Goal: Check status

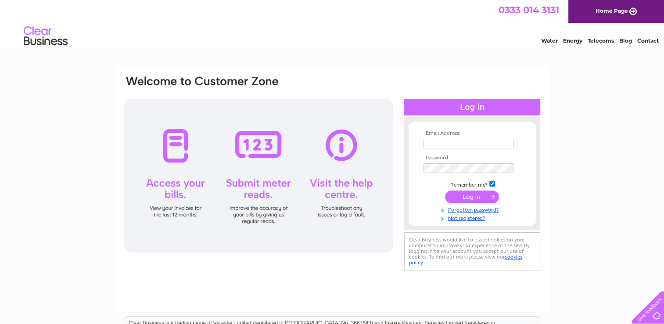
type input "exactamend@hotmail.com"
click at [471, 195] on input "submit" at bounding box center [472, 196] width 54 height 12
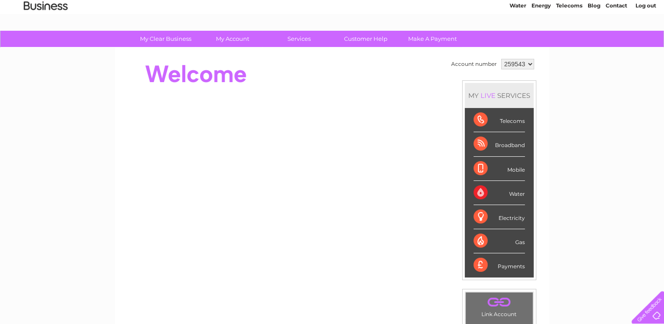
scroll to position [20, 0]
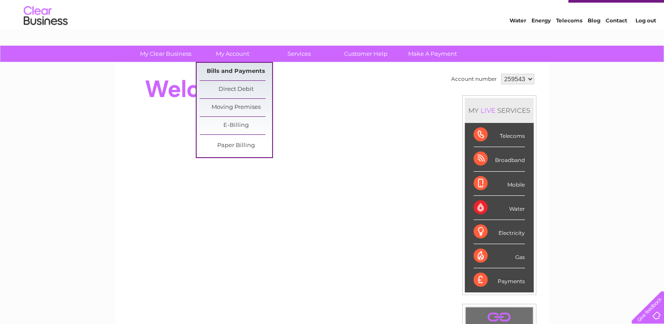
click at [229, 68] on link "Bills and Payments" at bounding box center [236, 72] width 72 height 18
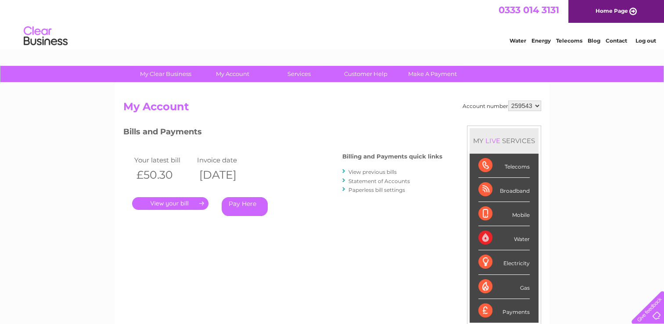
click at [167, 204] on link "." at bounding box center [170, 203] width 76 height 13
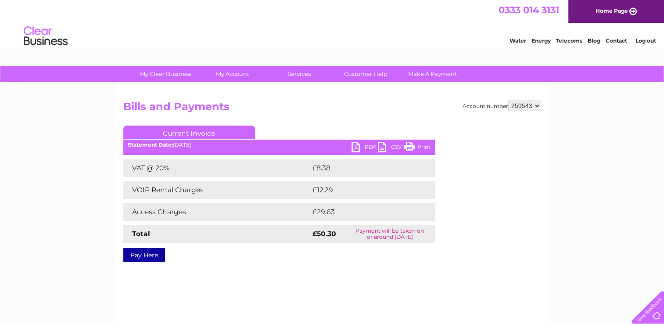
click at [422, 145] on link "Print" at bounding box center [417, 148] width 26 height 13
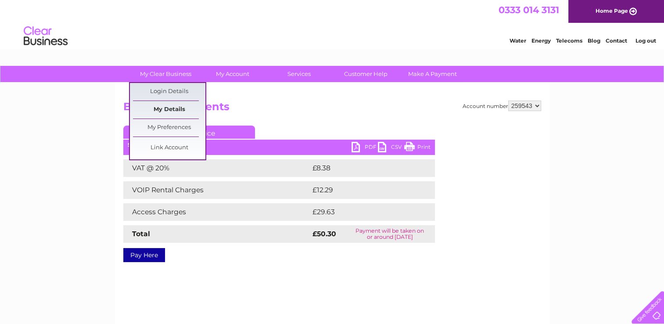
click at [174, 109] on link "My Details" at bounding box center [169, 110] width 72 height 18
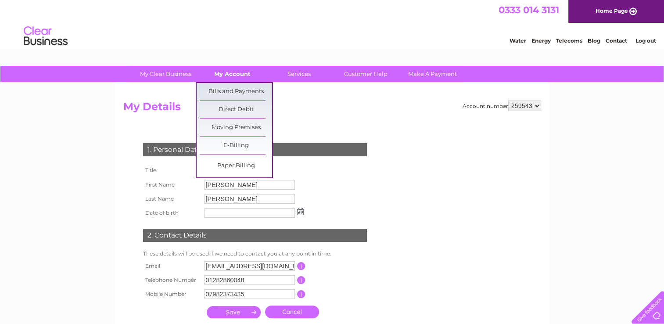
click at [237, 73] on link "My Account" at bounding box center [232, 74] width 72 height 16
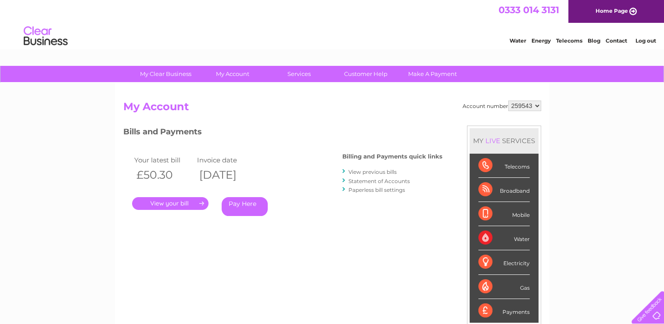
click at [602, 10] on link "Home Page" at bounding box center [616, 11] width 96 height 23
